Goal: Information Seeking & Learning: Learn about a topic

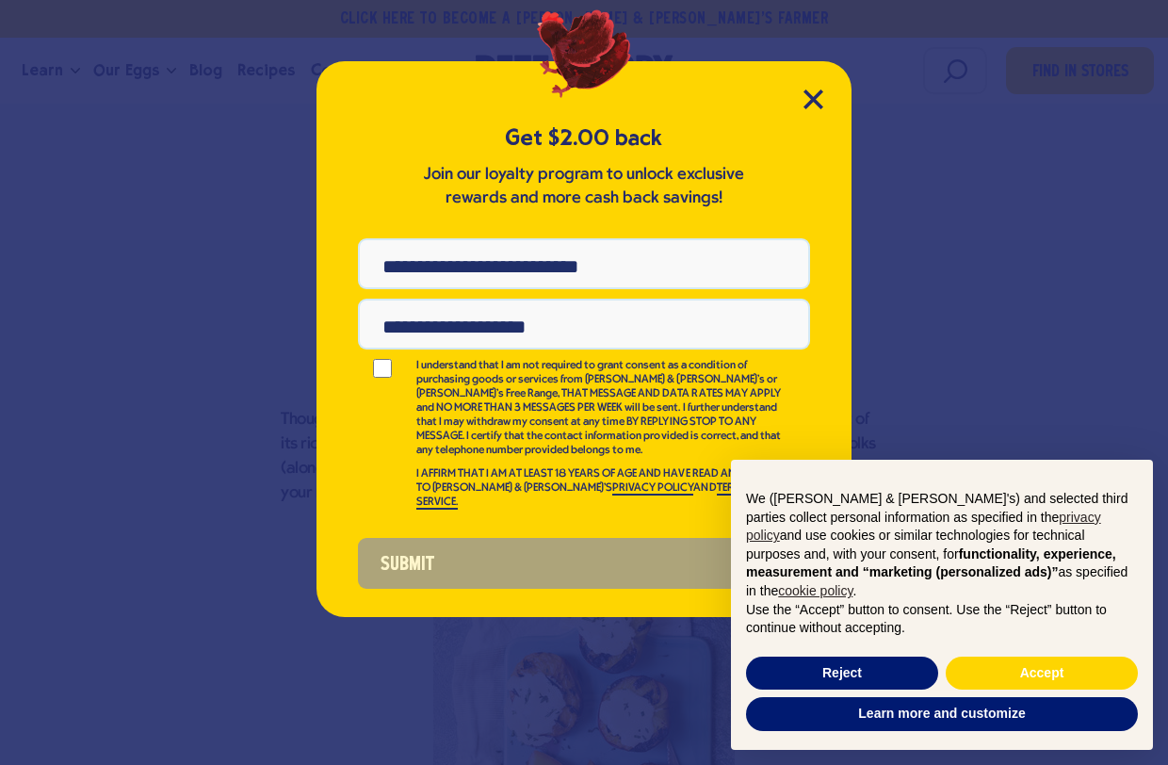
click at [1166, 544] on div "× We ([PERSON_NAME] & [PERSON_NAME]'s) and selected third parties collect perso…" at bounding box center [942, 605] width 452 height 320
click at [803, 98] on icon "Close Modal" at bounding box center [813, 99] width 20 height 20
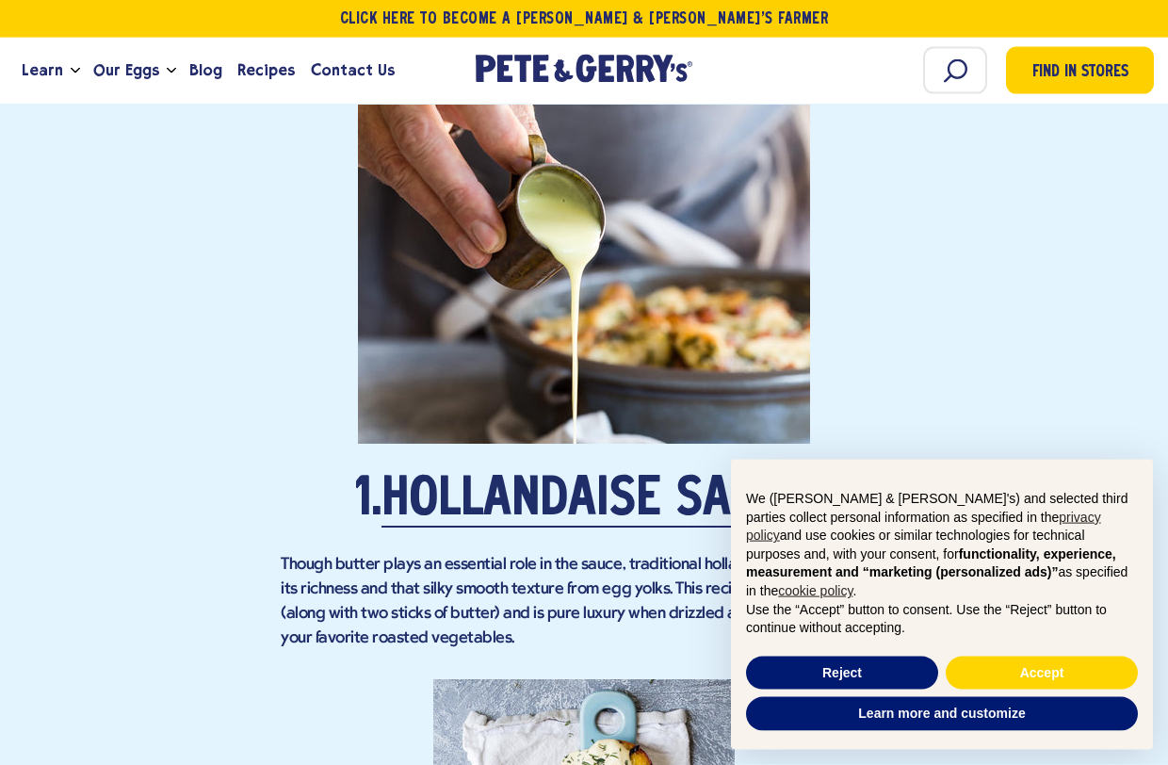
scroll to position [1698, 0]
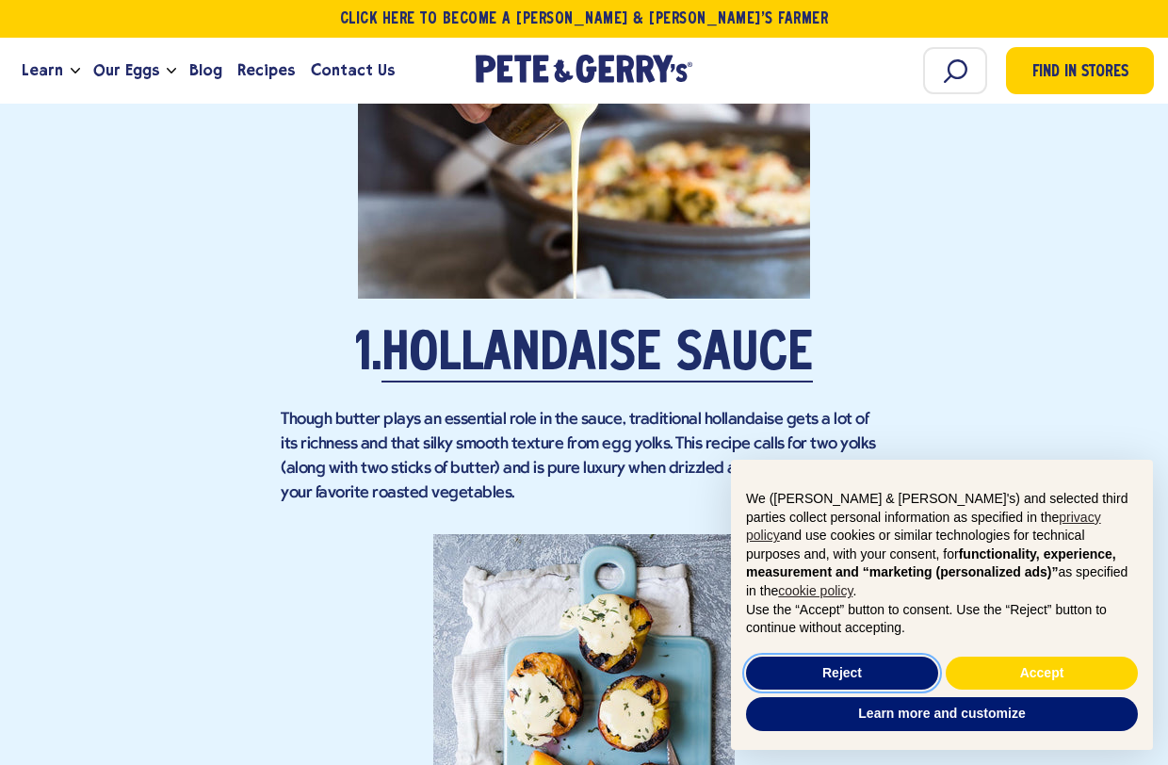
click at [851, 667] on button "Reject" at bounding box center [842, 674] width 192 height 34
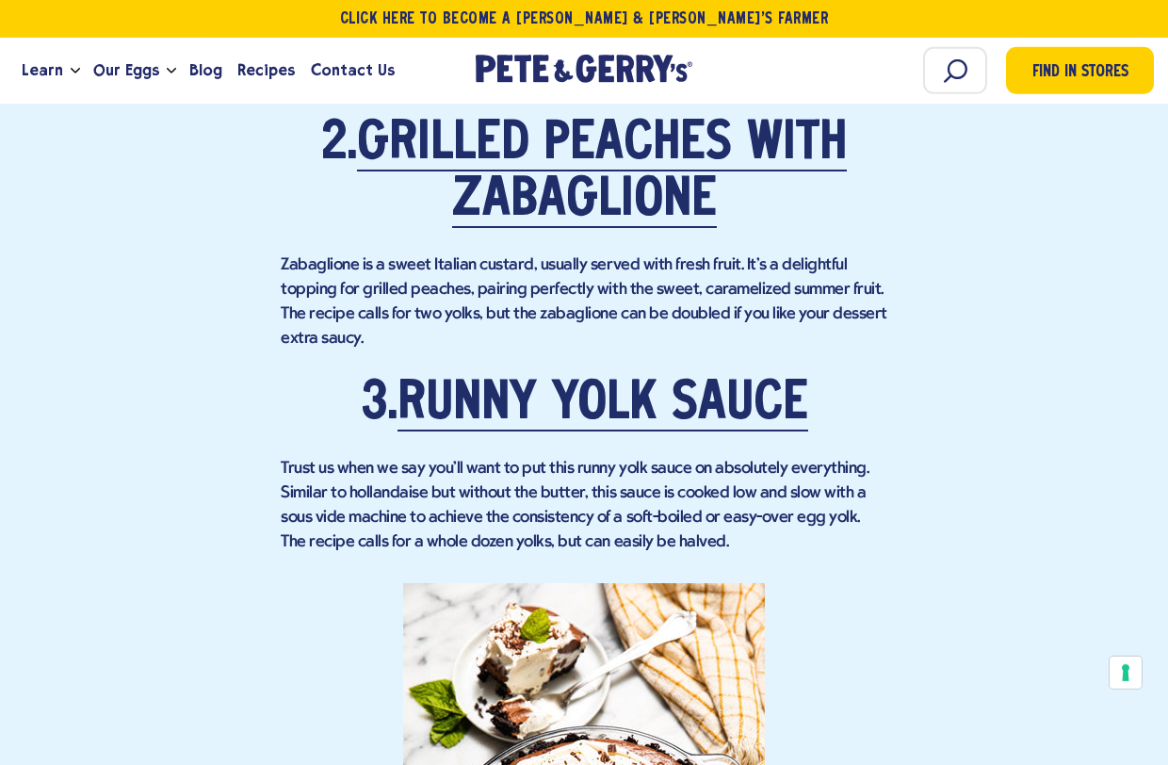
scroll to position [2599, 0]
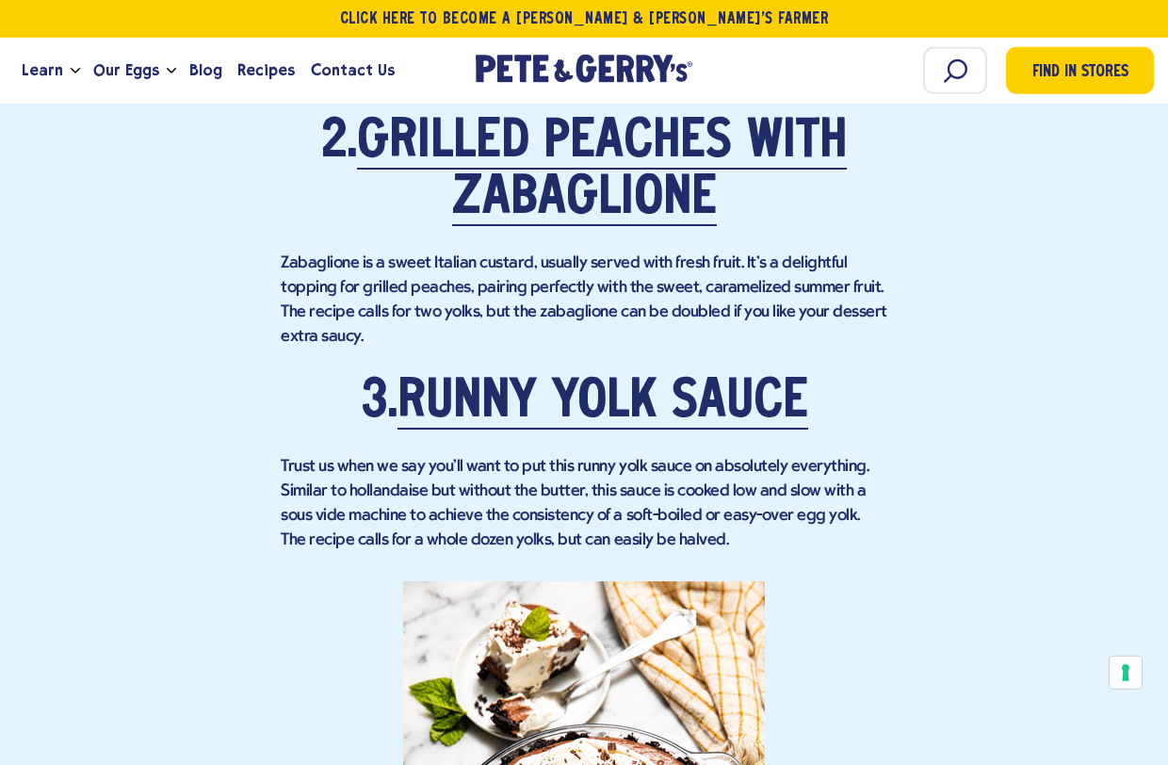
click at [542, 160] on link "Grilled Peaches with Zabaglione" at bounding box center [602, 171] width 490 height 109
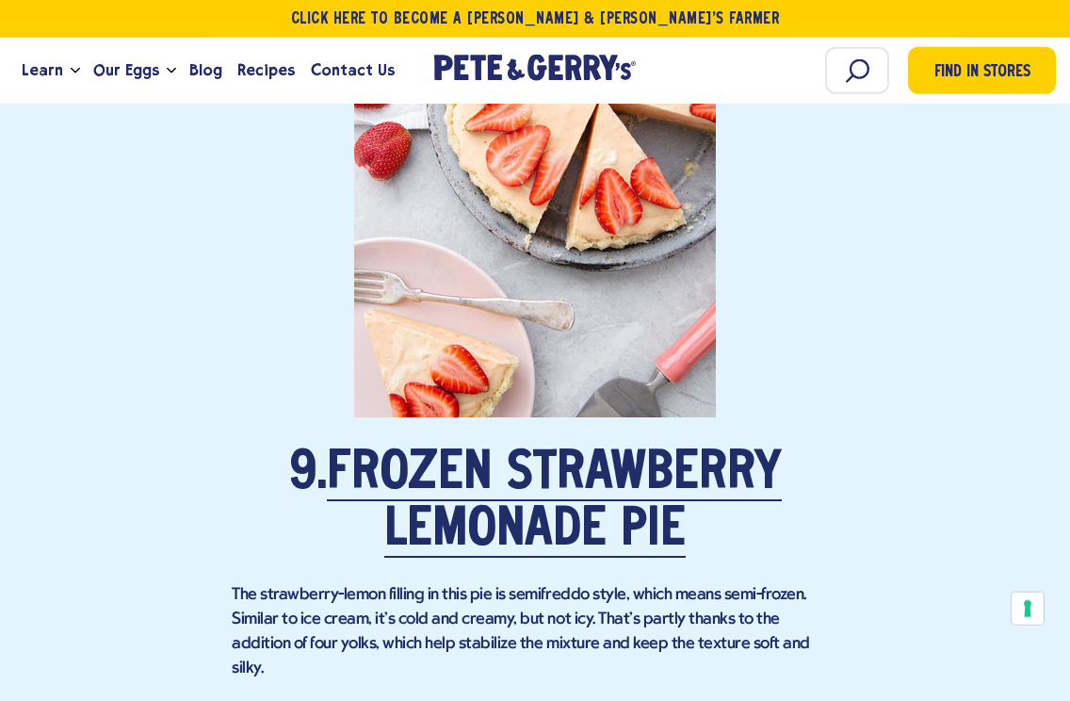
scroll to position [6871, 0]
click at [481, 448] on link "Frozen Strawberry Lemonade Pie" at bounding box center [554, 502] width 455 height 109
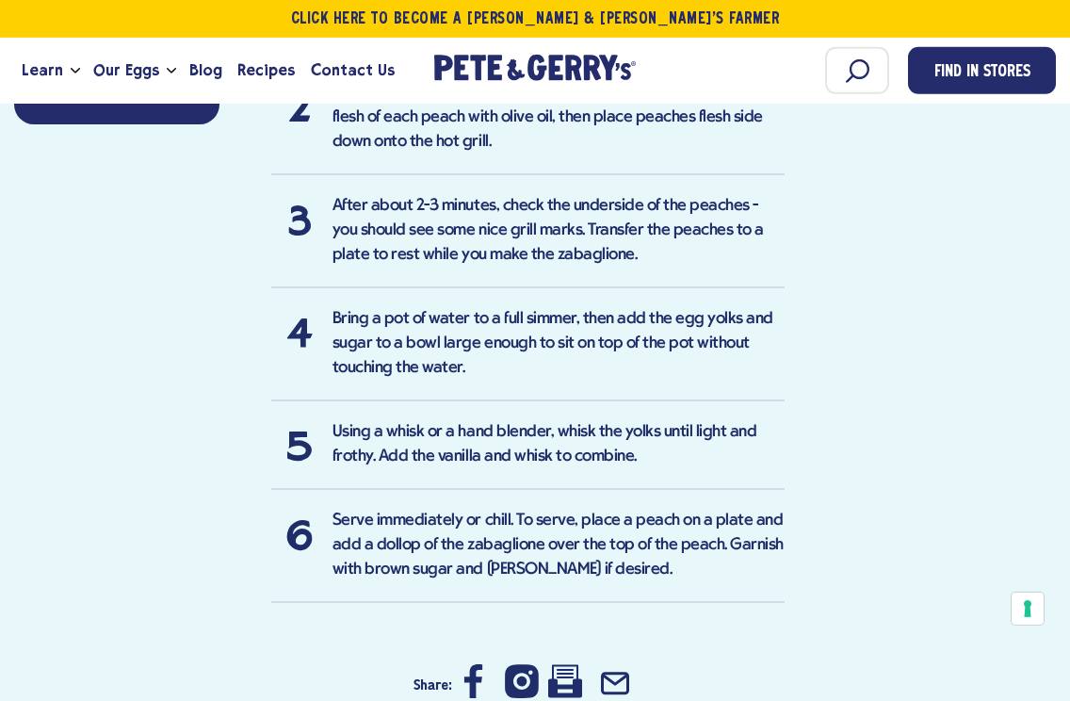
scroll to position [1333, 0]
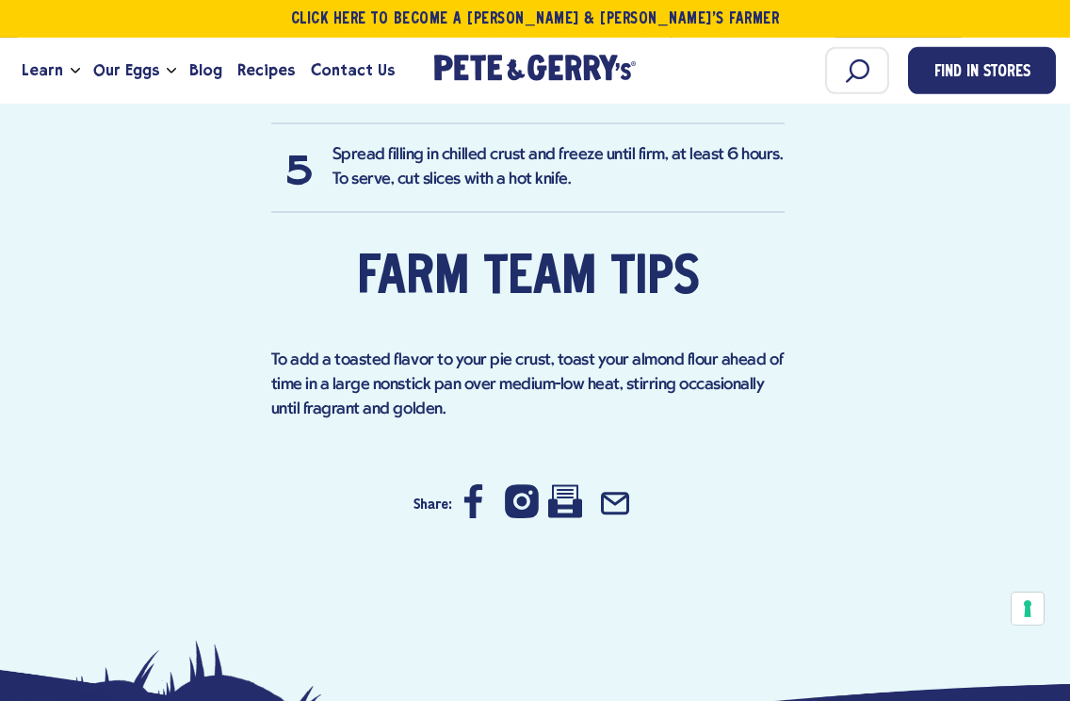
scroll to position [2303, 0]
